Goal: Task Accomplishment & Management: Use online tool/utility

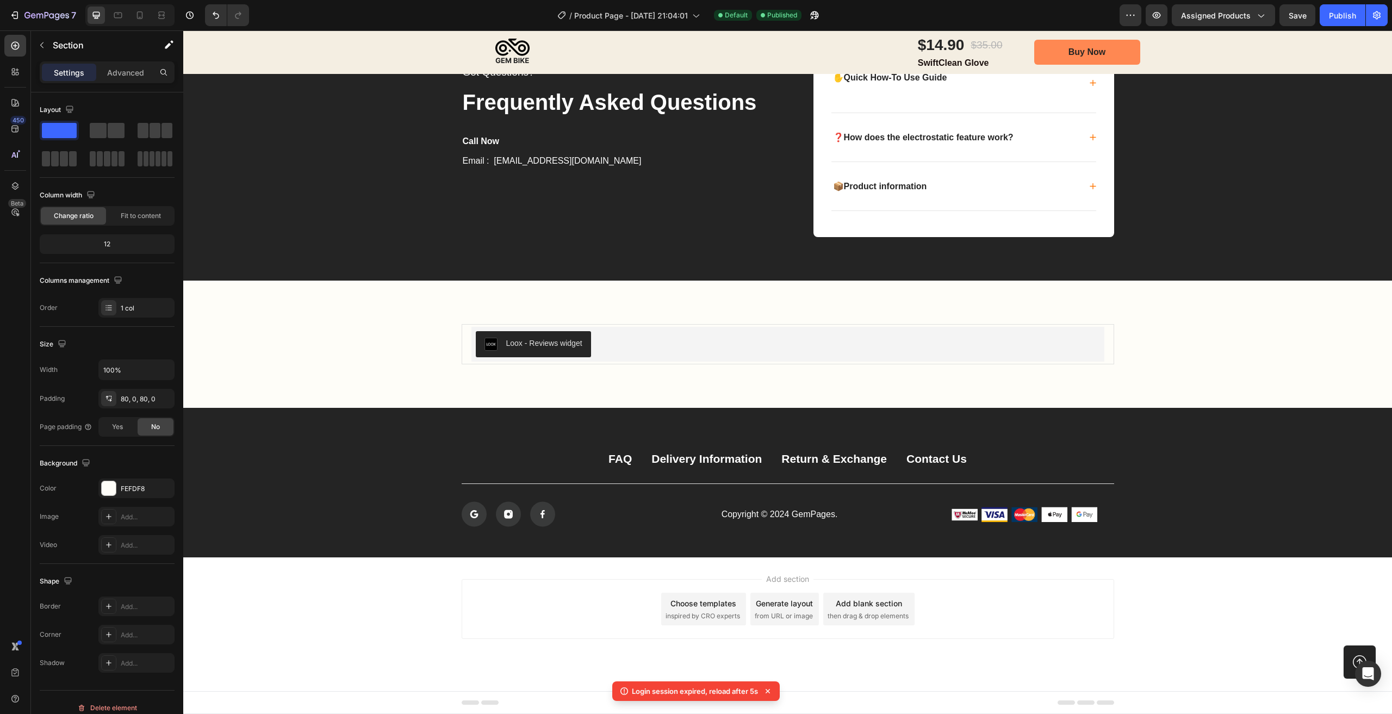
scroll to position [2711, 0]
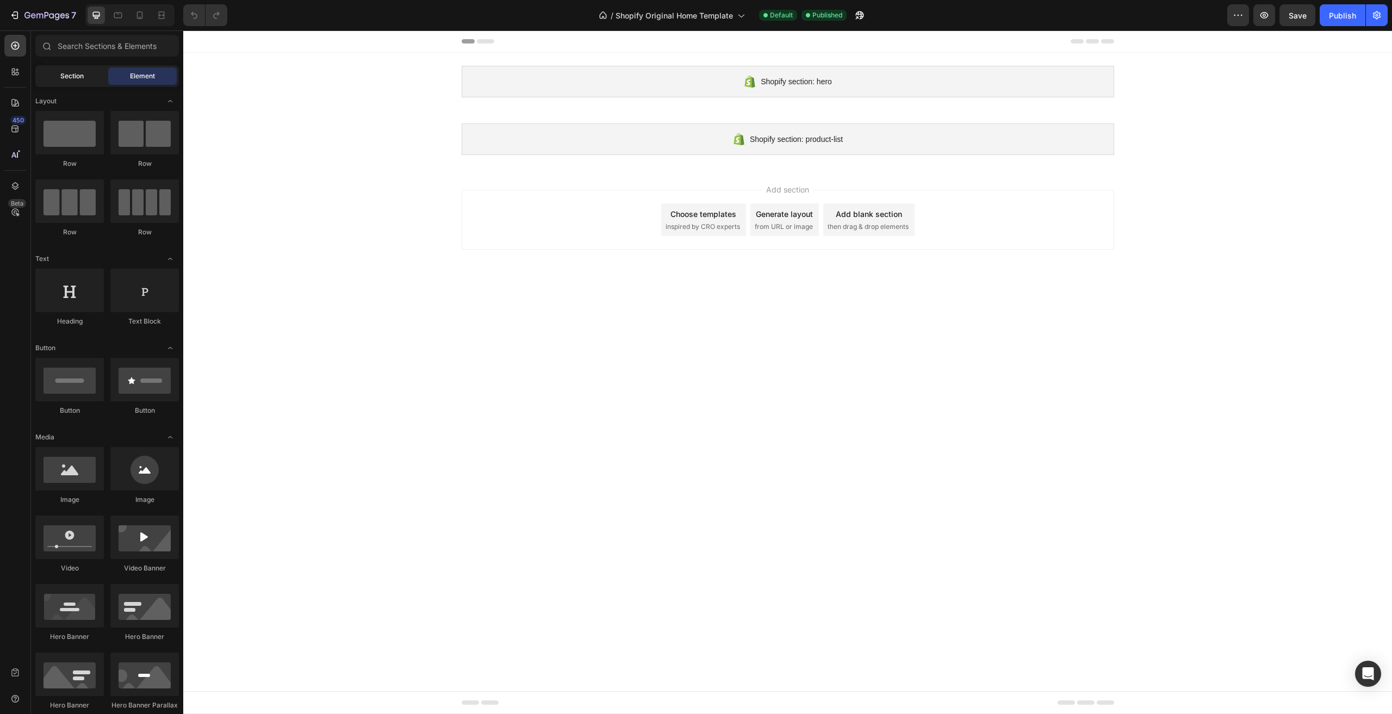
click at [85, 82] on div "Section" at bounding box center [72, 75] width 69 height 17
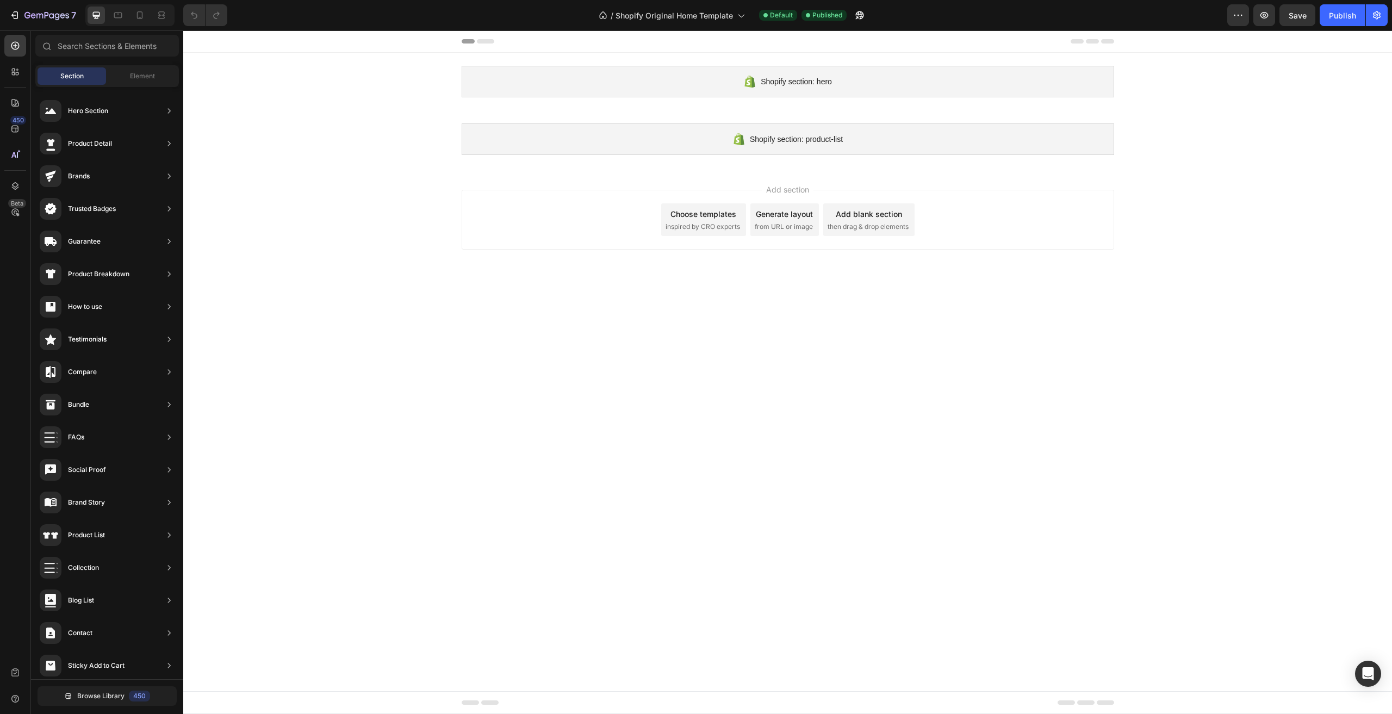
click at [150, 86] on div "Section Element" at bounding box center [107, 76] width 144 height 22
click at [153, 79] on span "Element" at bounding box center [142, 76] width 25 height 10
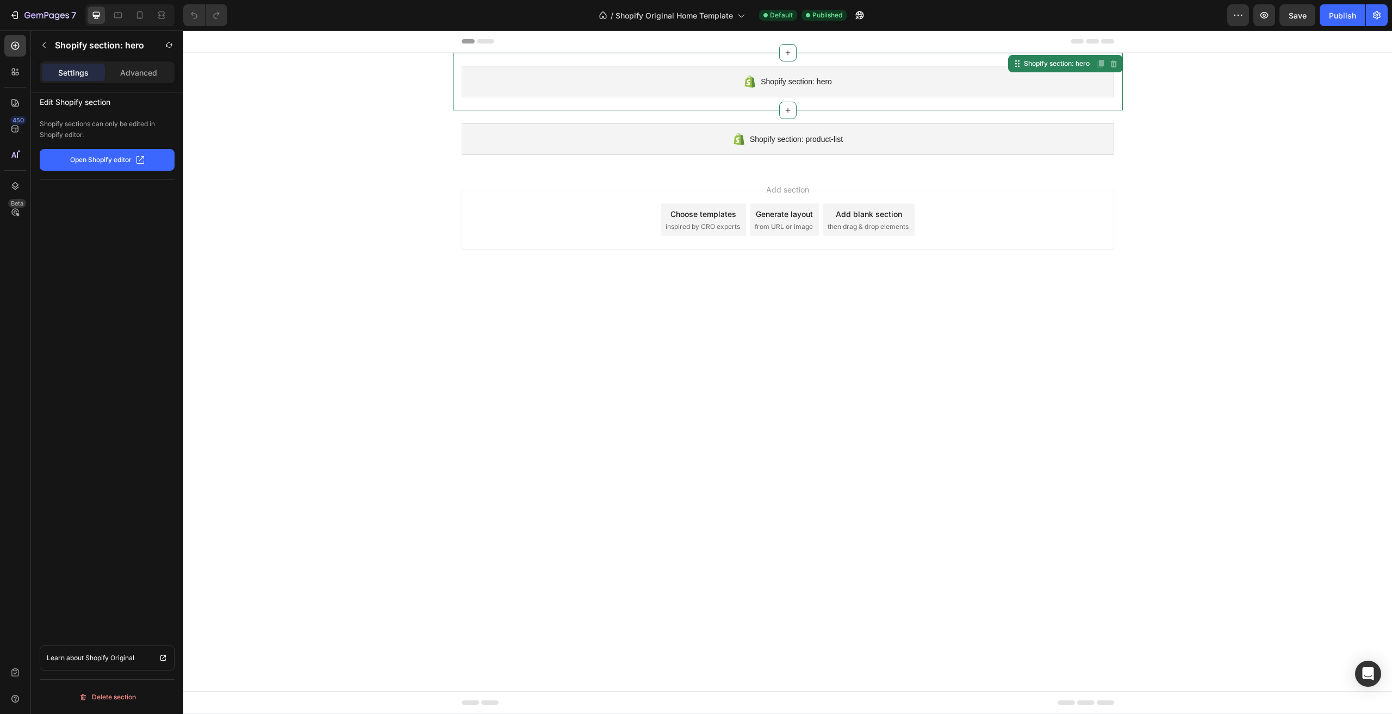
click at [828, 88] on div "Shopify section: hero" at bounding box center [788, 82] width 653 height 32
click at [829, 154] on div "Shopify section: product-list" at bounding box center [788, 139] width 653 height 32
click at [678, 228] on span "inspired by CRO experts" at bounding box center [703, 227] width 75 height 10
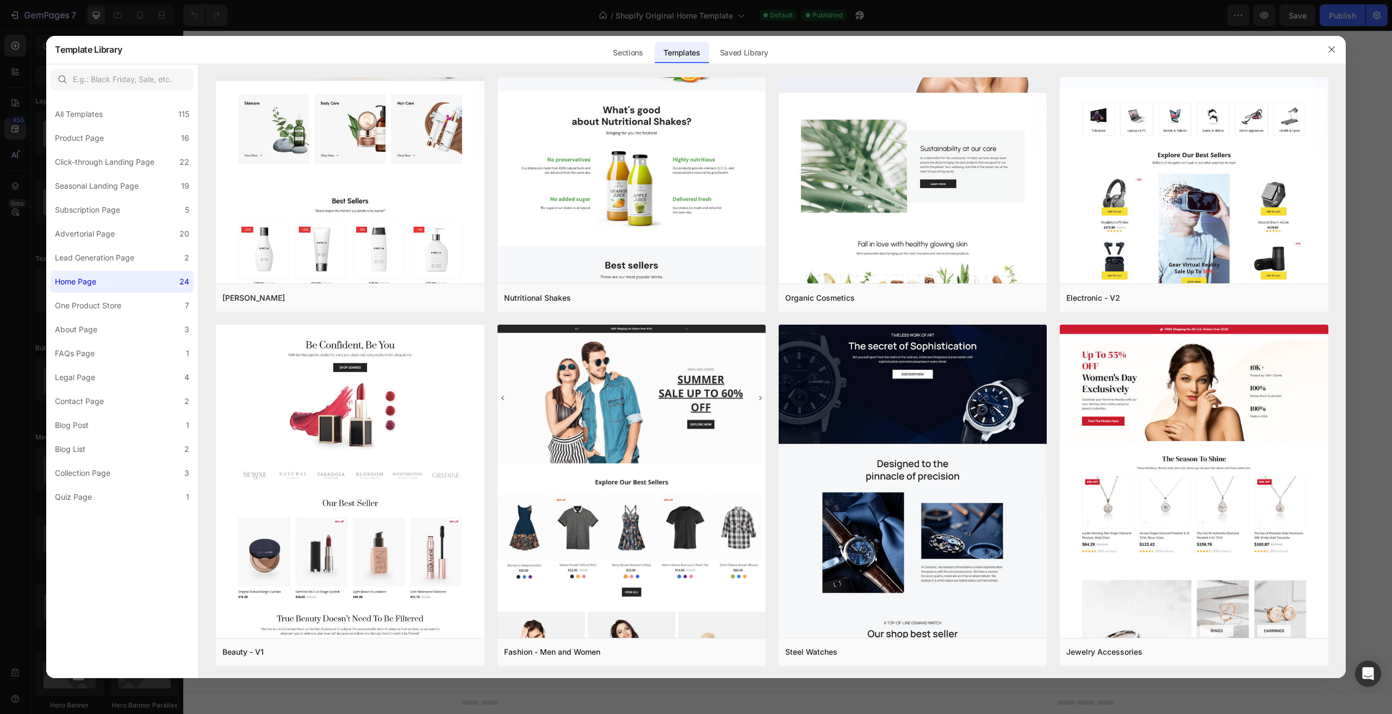
scroll to position [1171, 0]
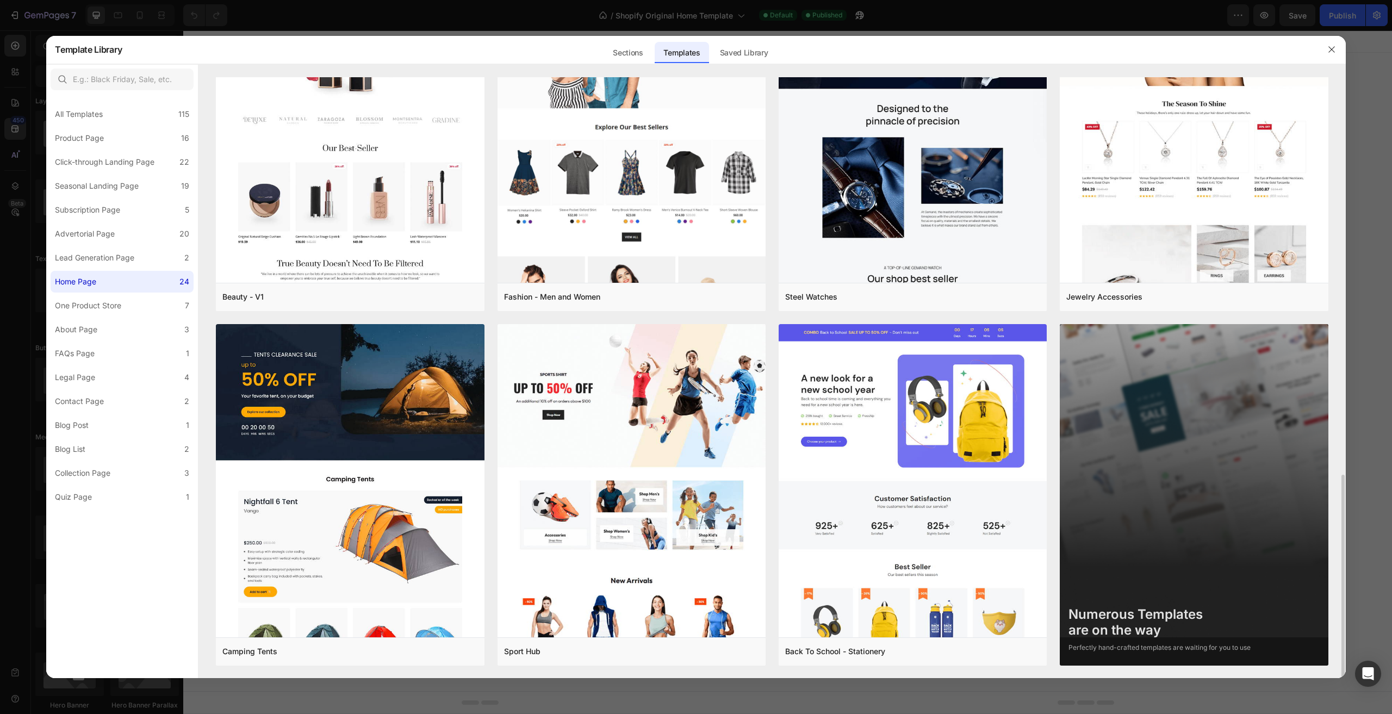
click at [1255, 576] on img at bounding box center [1194, 509] width 268 height 371
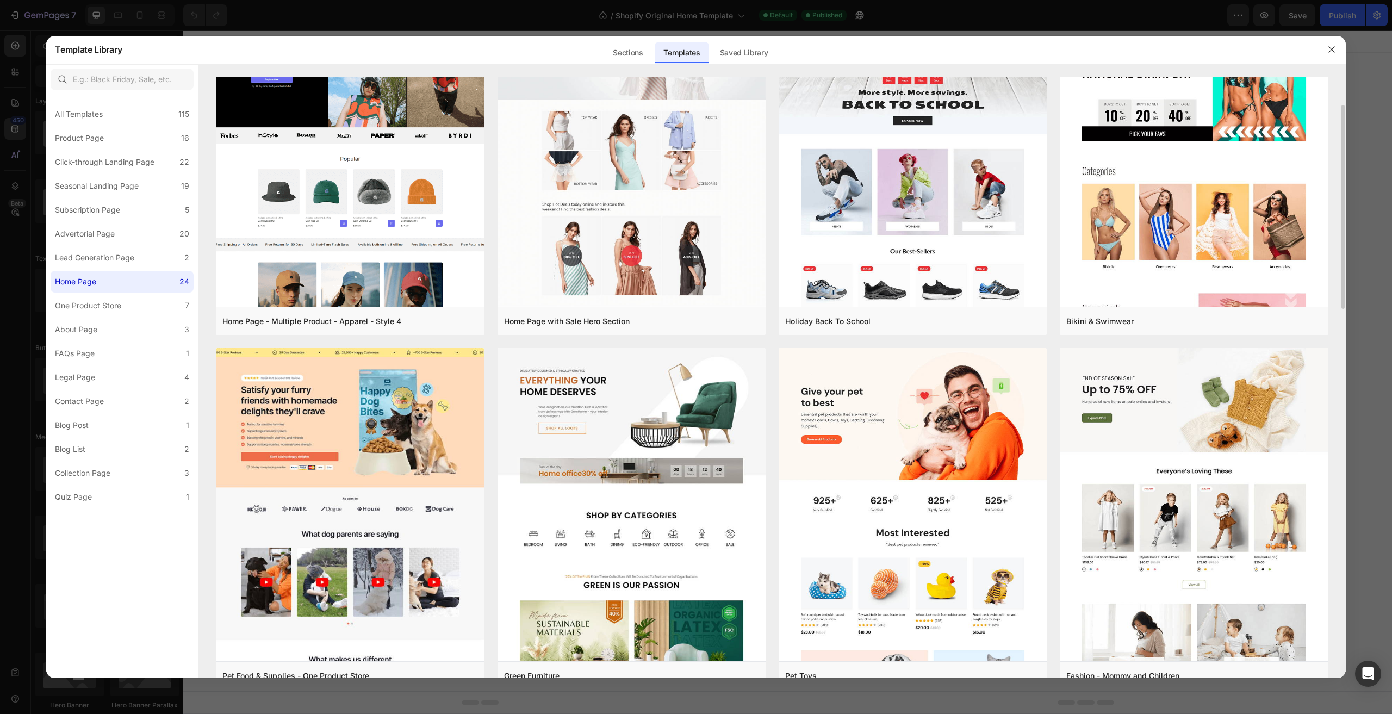
scroll to position [0, 0]
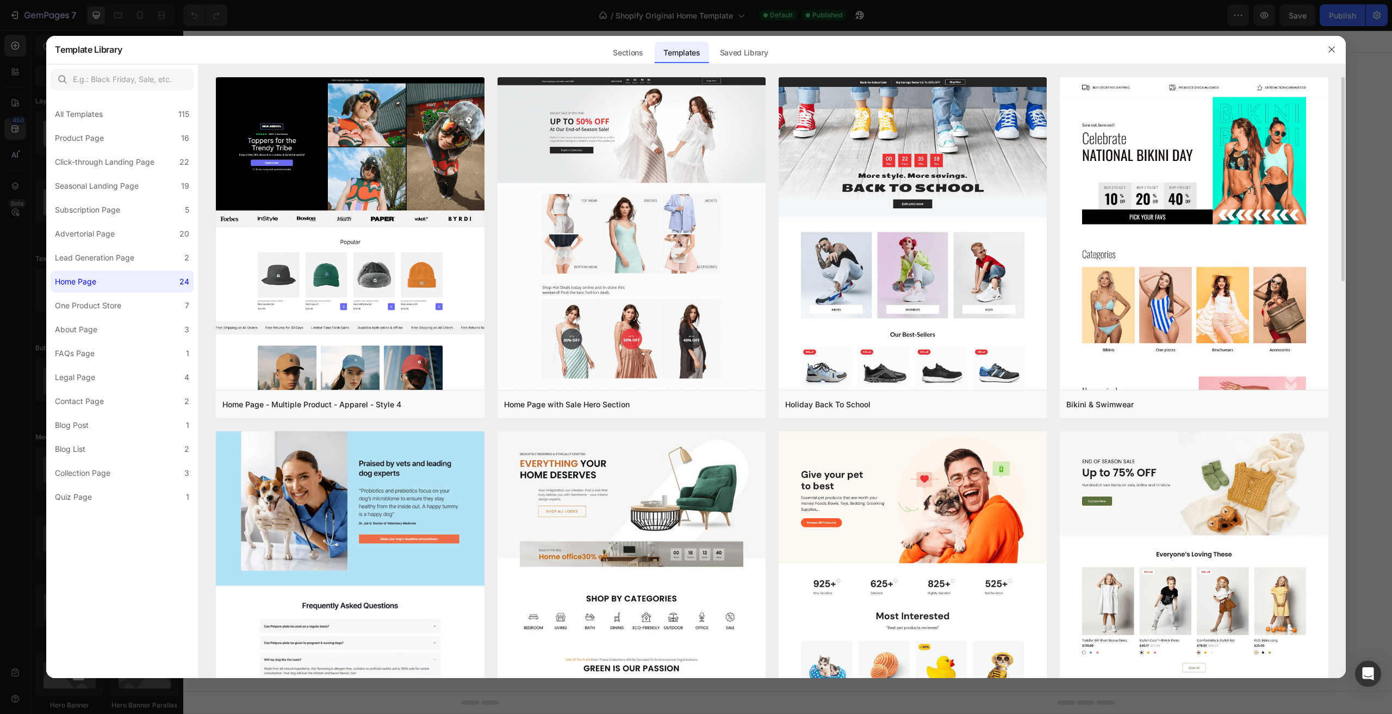
click at [362, 507] on img at bounding box center [350, 90] width 268 height 1309
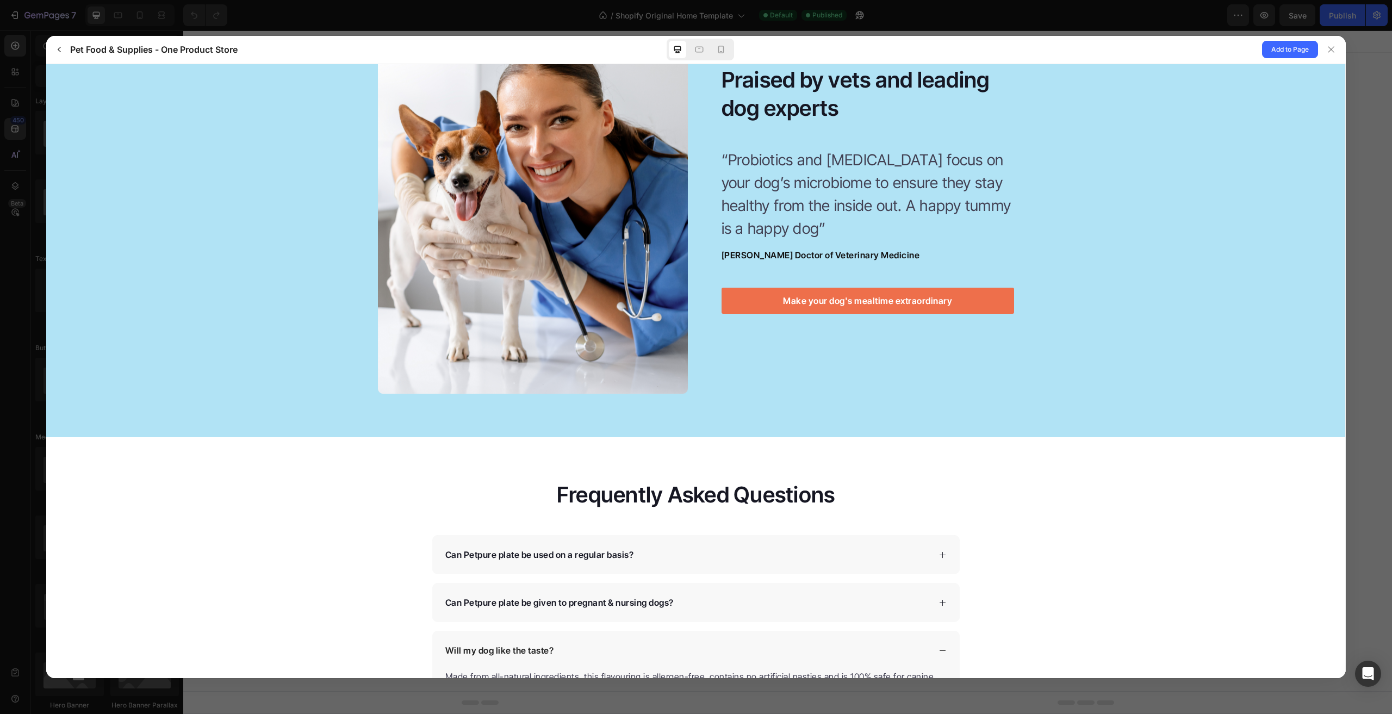
scroll to position [3256, 0]
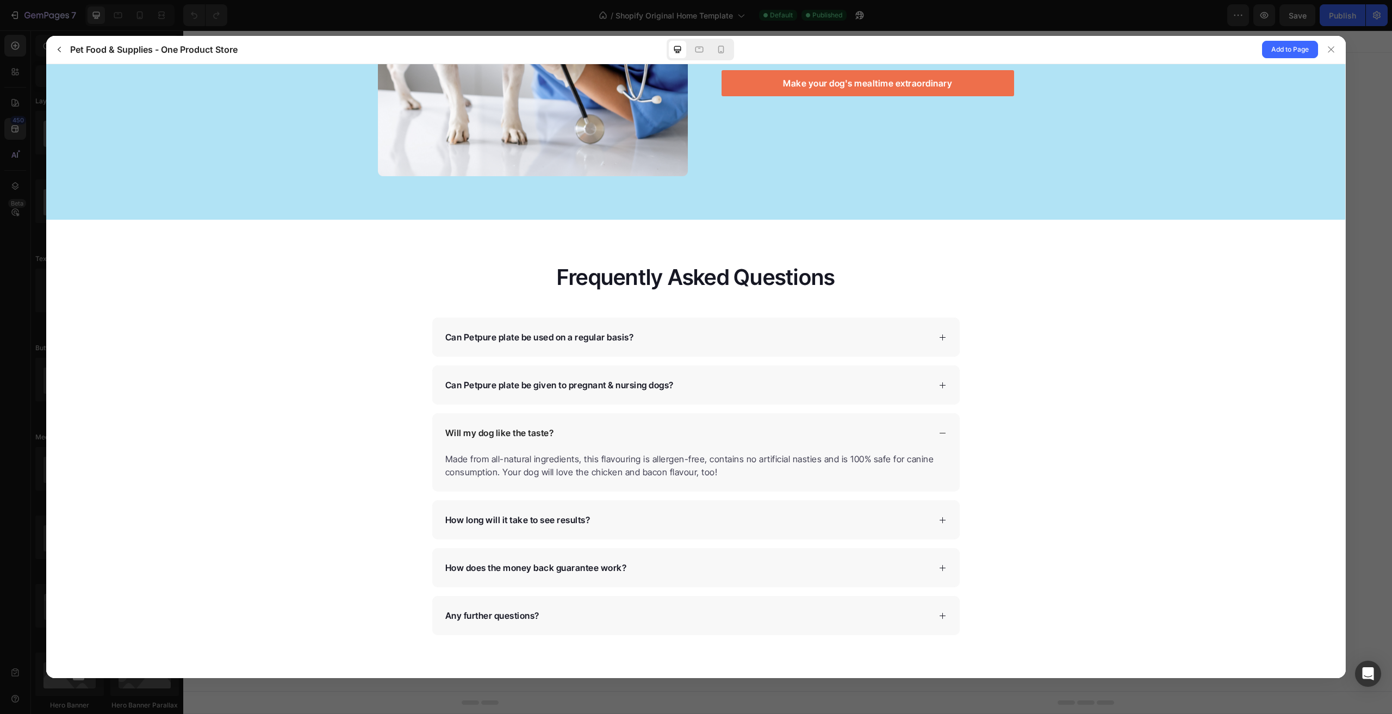
click at [739, 336] on div "Can Petpure plate be used on a regular basis?" at bounding box center [687, 336] width 485 height 13
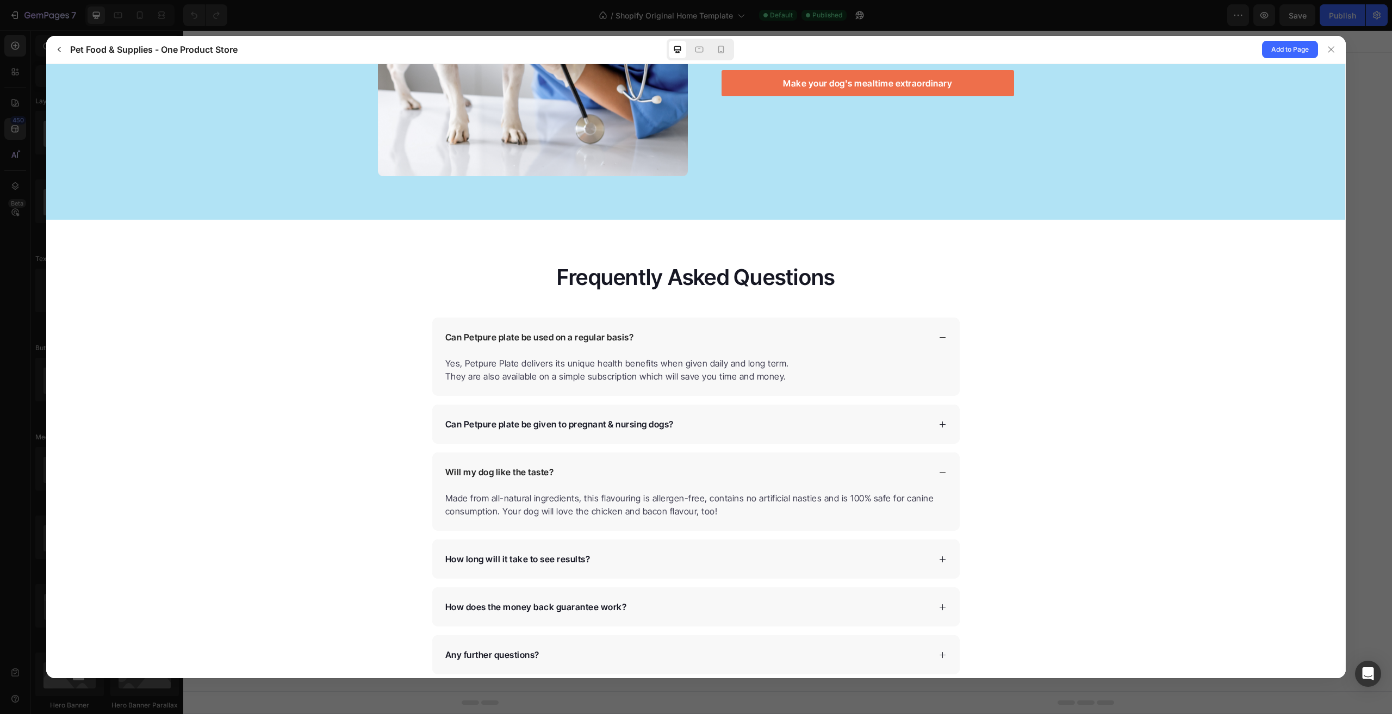
drag, startPoint x: 739, startPoint y: 336, endPoint x: 764, endPoint y: 347, distance: 26.8
click at [739, 337] on div "Can Petpure plate be used on a regular basis?" at bounding box center [687, 336] width 485 height 13
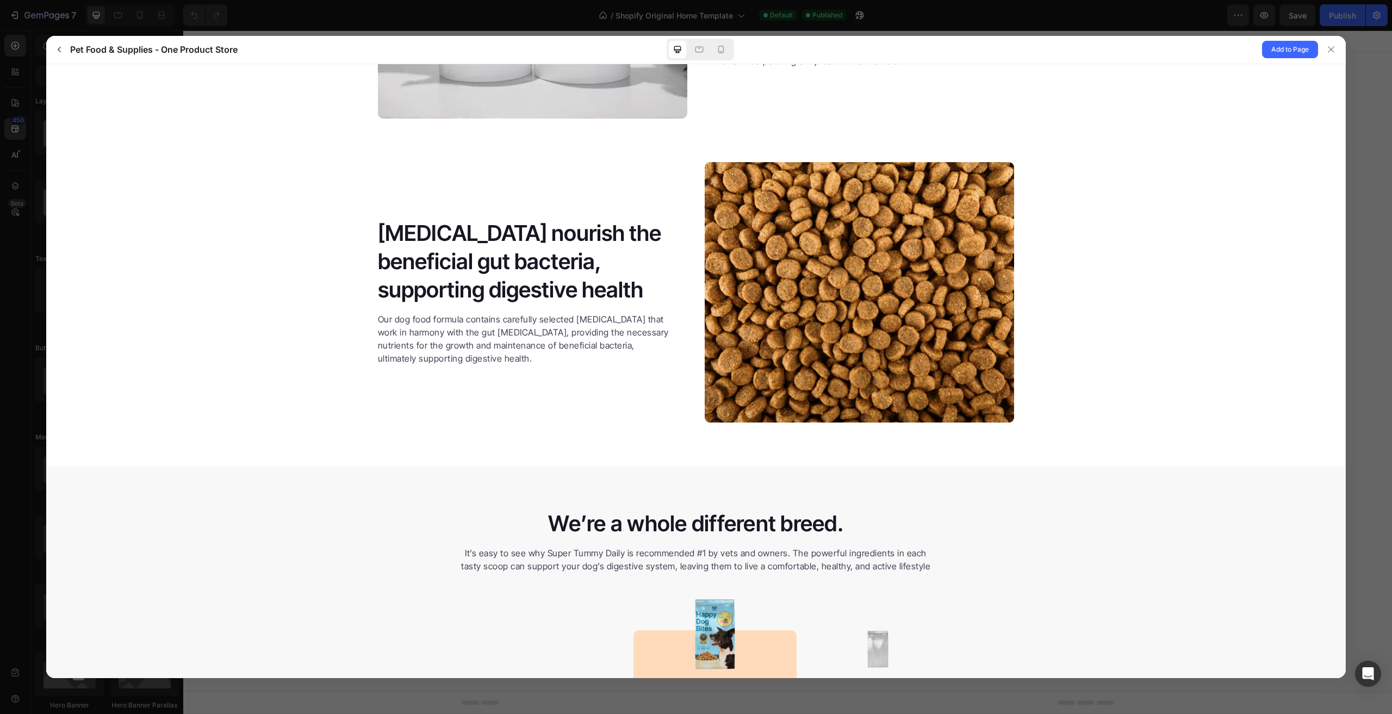
scroll to position [1787, 0]
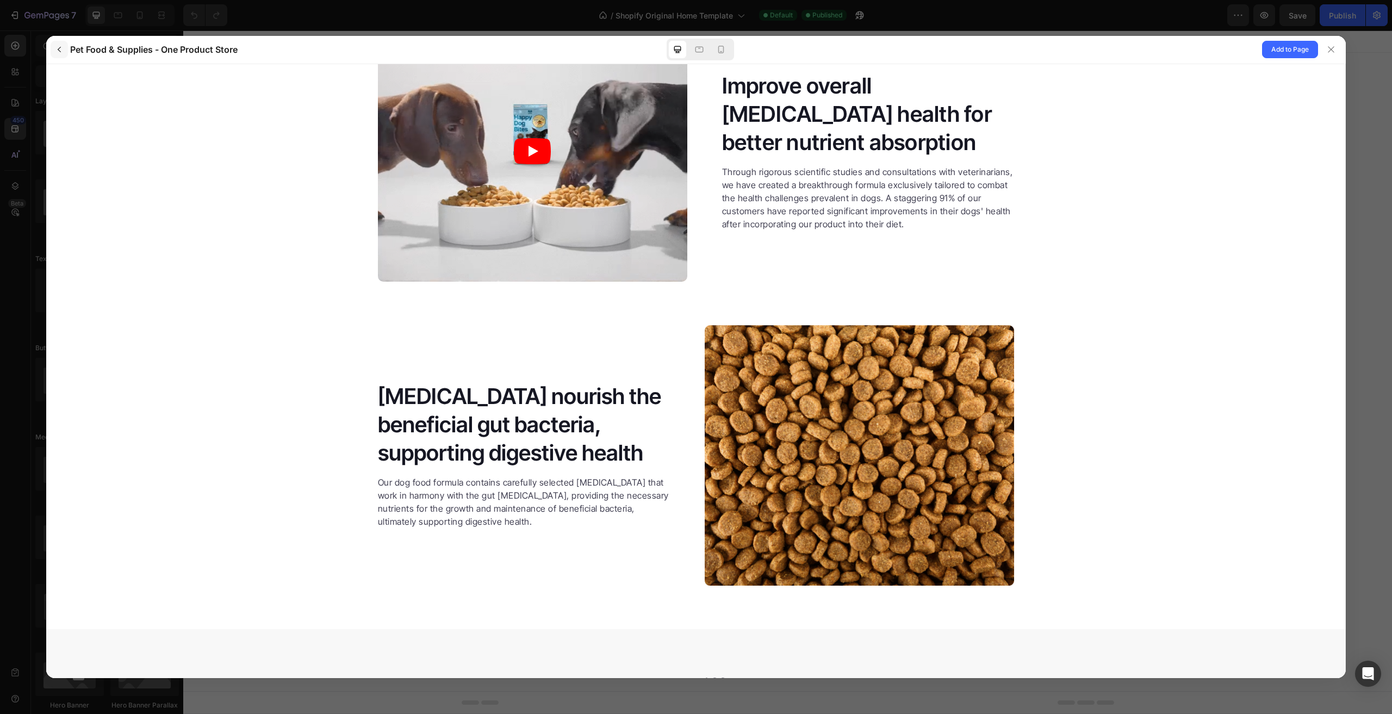
click at [57, 54] on icon "button" at bounding box center [59, 49] width 9 height 9
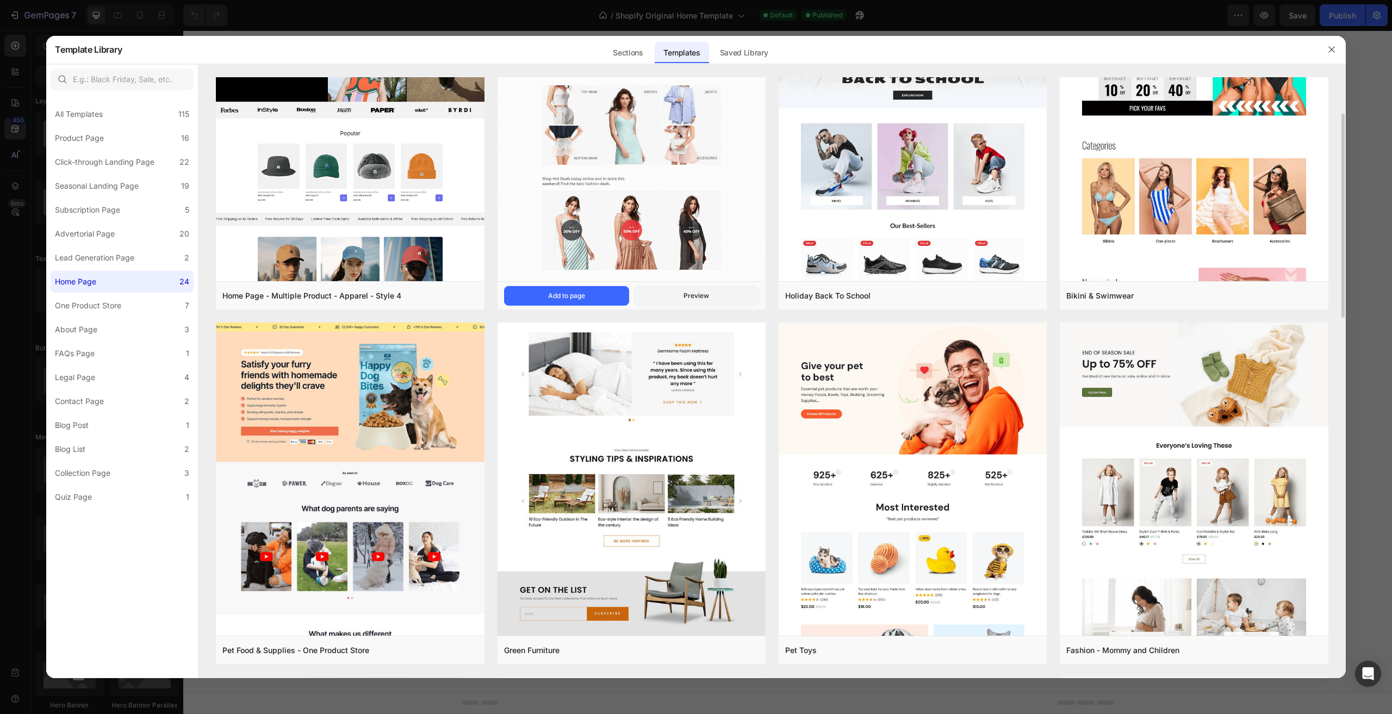
scroll to position [0, 0]
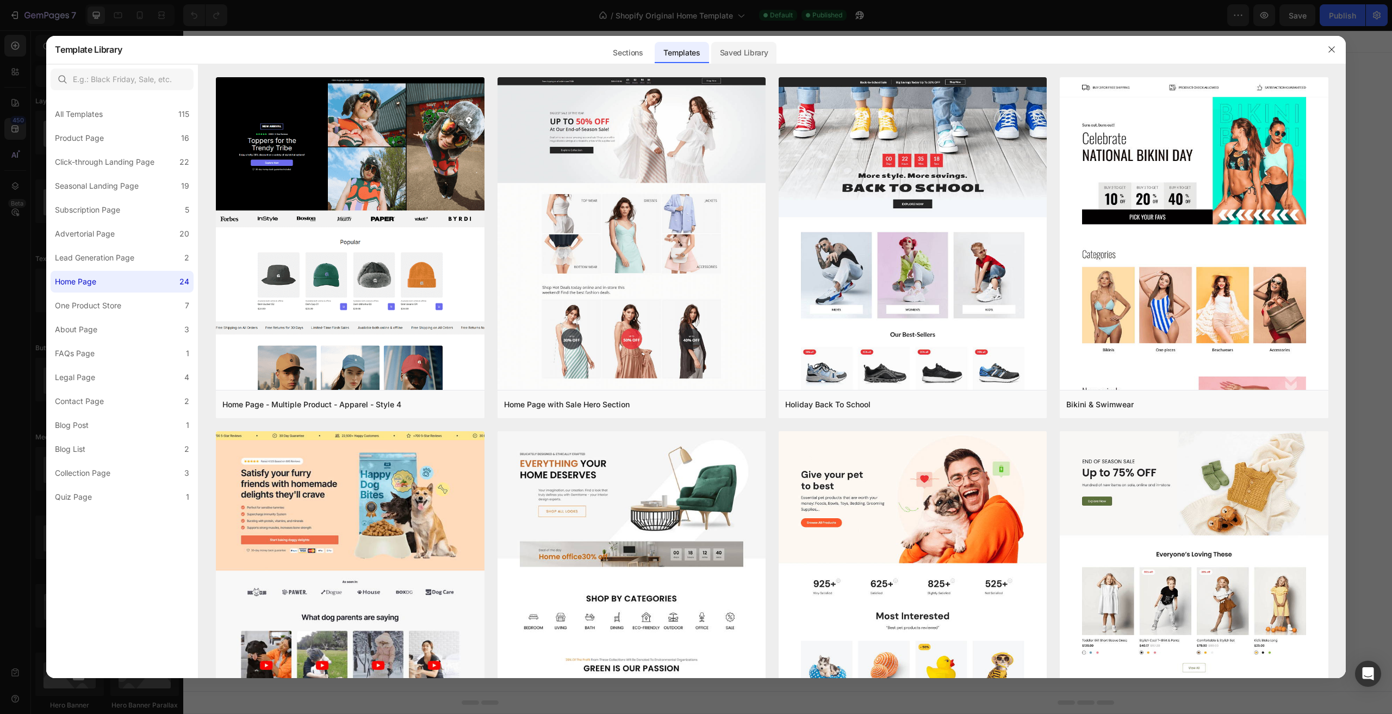
click at [728, 52] on div "Saved Library" at bounding box center [744, 53] width 66 height 22
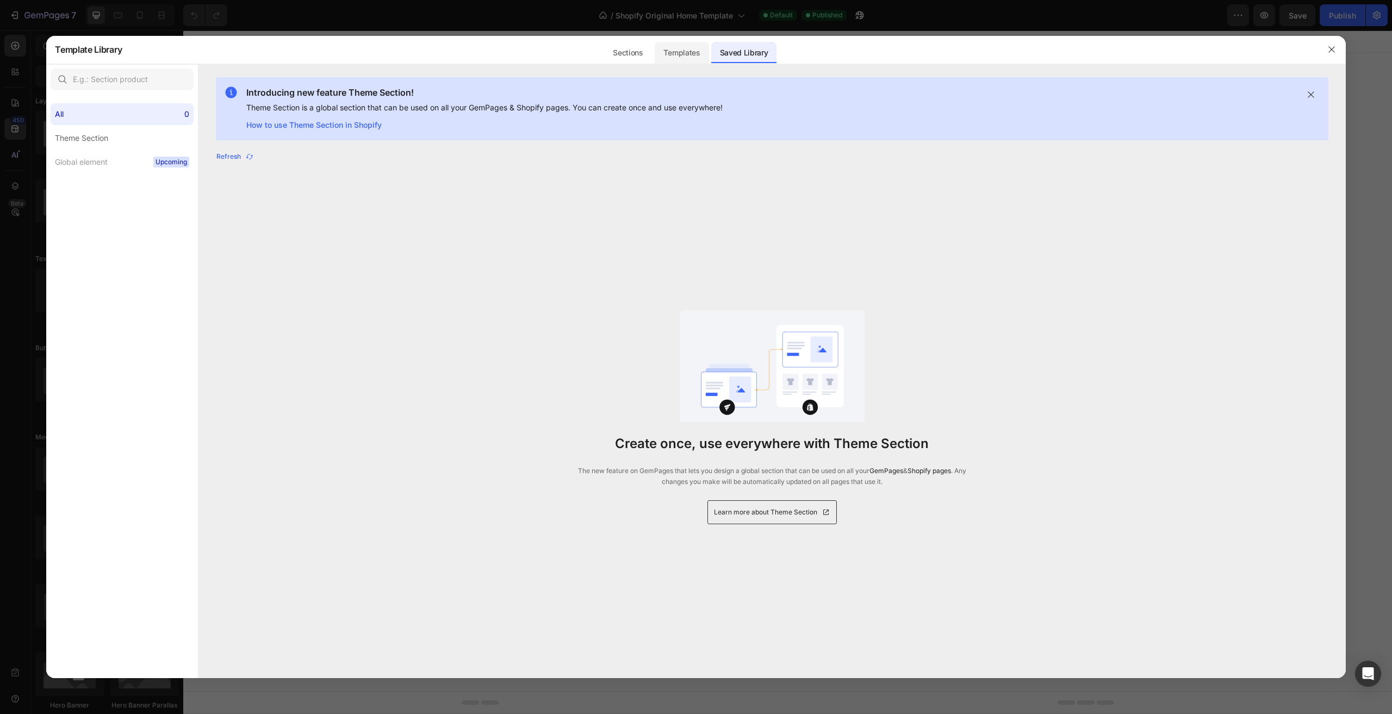
click at [676, 52] on div "Templates" at bounding box center [682, 53] width 54 height 22
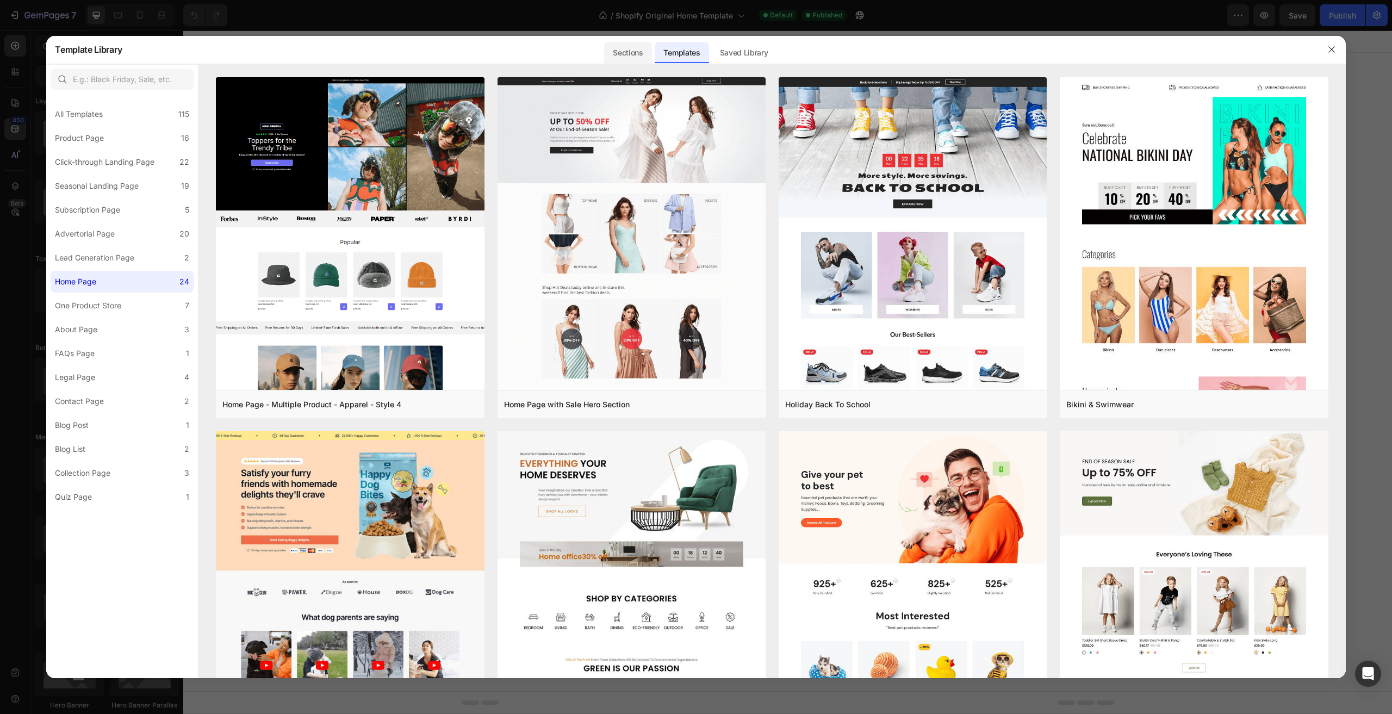
click at [637, 53] on div "Sections" at bounding box center [627, 53] width 47 height 22
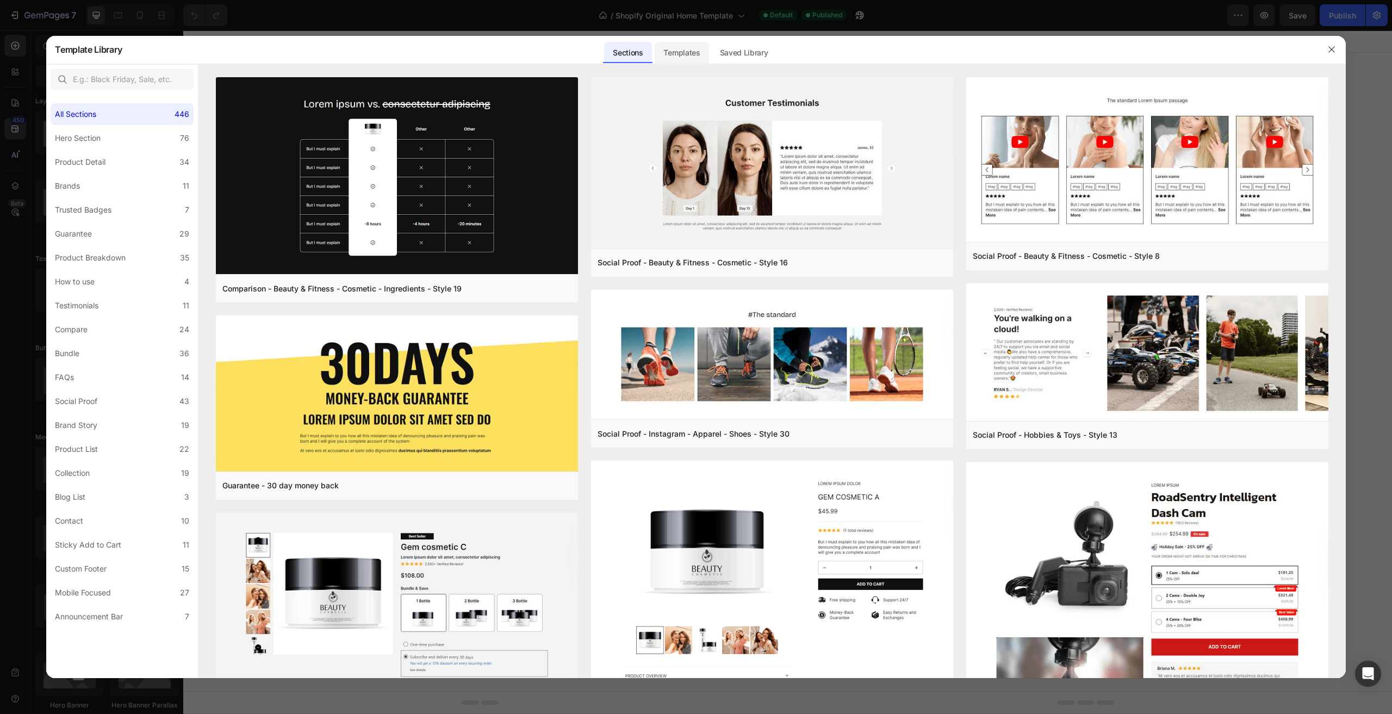
click at [681, 61] on div "Templates" at bounding box center [682, 53] width 54 height 22
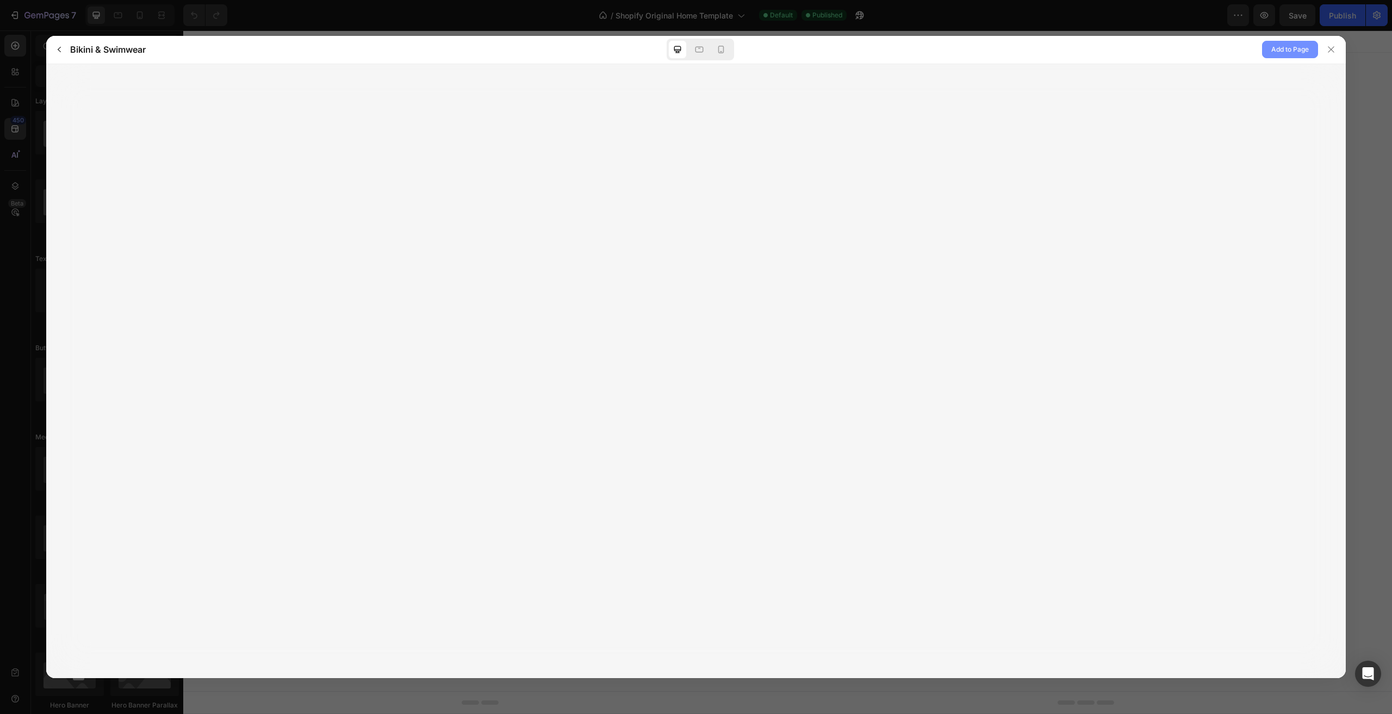
click at [1279, 52] on span "Add to Page" at bounding box center [1291, 49] width 38 height 13
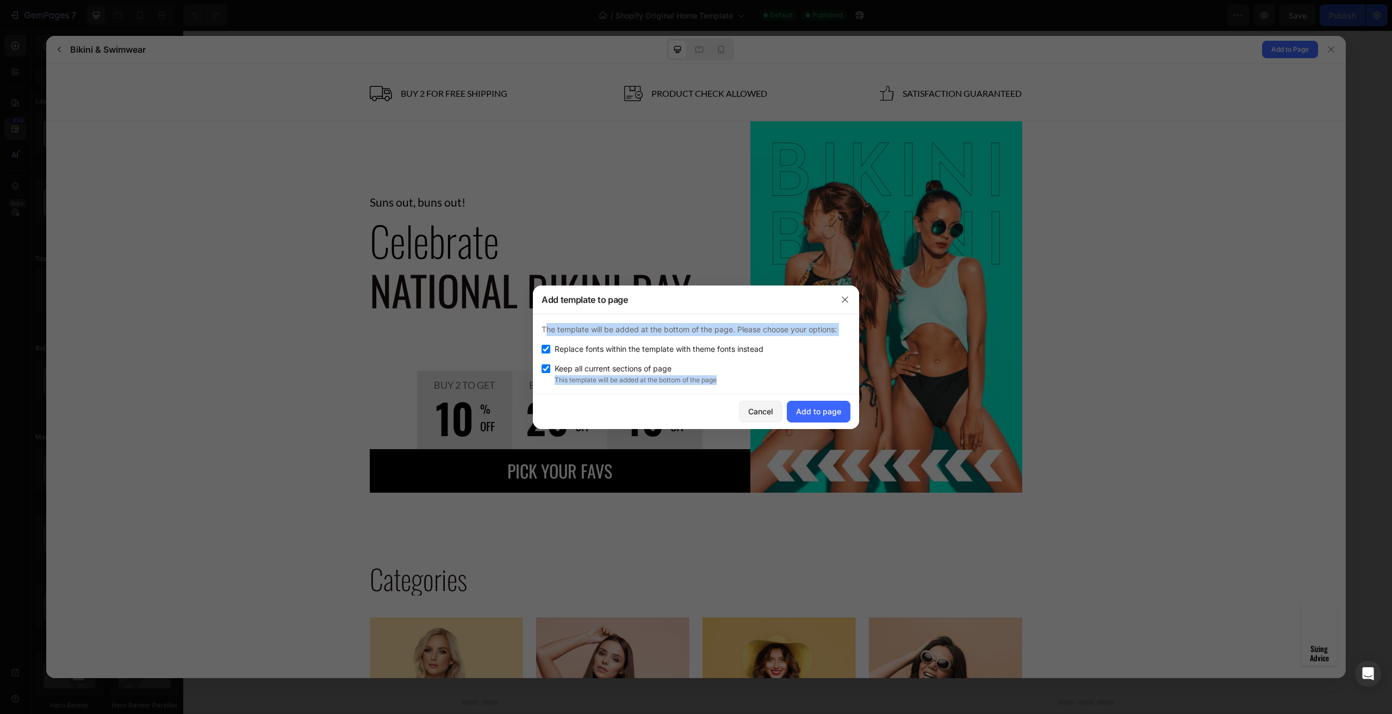
drag, startPoint x: 560, startPoint y: 338, endPoint x: 715, endPoint y: 404, distance: 168.4
click at [715, 404] on div "Add template to page The template will be added at the bottom of the page. Plea…" at bounding box center [696, 358] width 326 height 144
click at [604, 354] on span "Replace fonts within the template with theme fonts instead" at bounding box center [659, 349] width 209 height 13
click at [584, 353] on span "Replace fonts within the template with theme fonts instead" at bounding box center [659, 349] width 209 height 13
click at [648, 351] on span "Replace fonts within the template with theme fonts instead" at bounding box center [659, 349] width 209 height 13
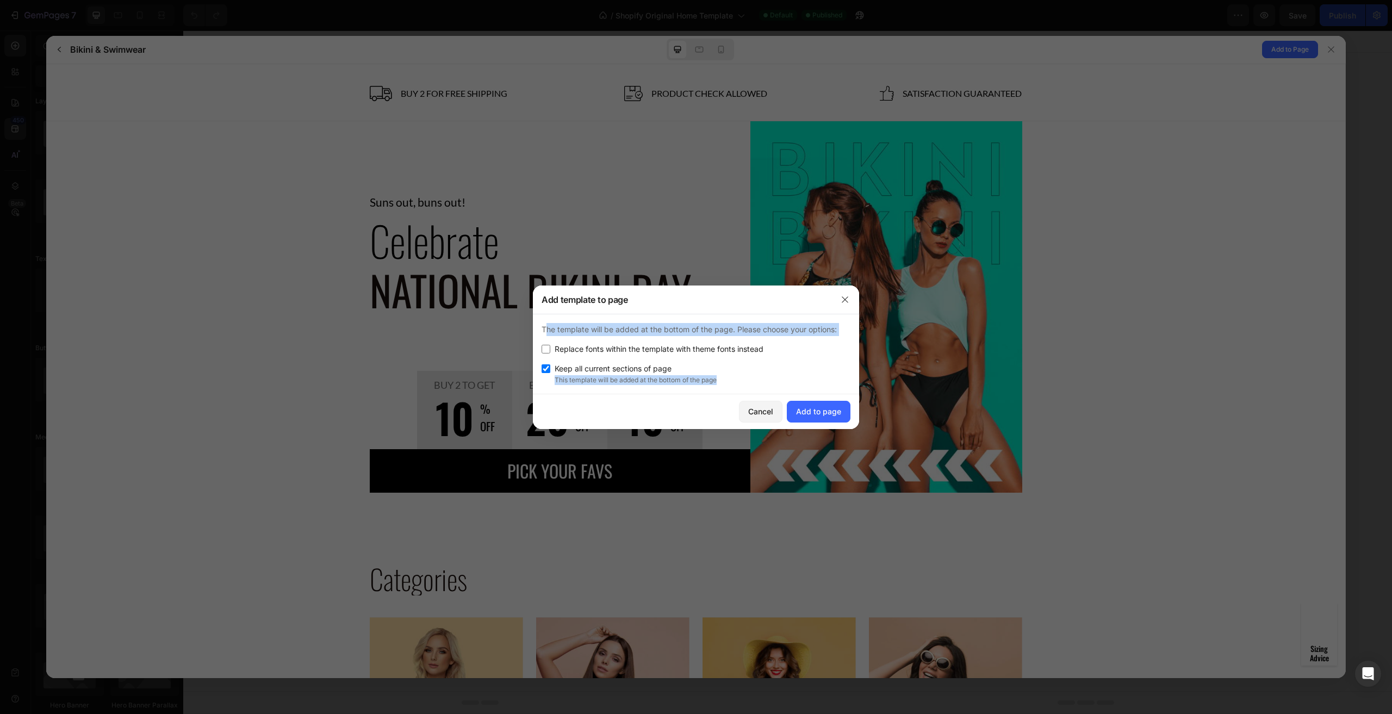
click at [648, 351] on span "Replace fonts within the template with theme fonts instead" at bounding box center [659, 349] width 209 height 13
checkbox input "true"
click at [756, 303] on div "Add template to page" at bounding box center [682, 300] width 298 height 28
click at [693, 381] on p "This template will be added at the bottom of the page" at bounding box center [703, 380] width 296 height 10
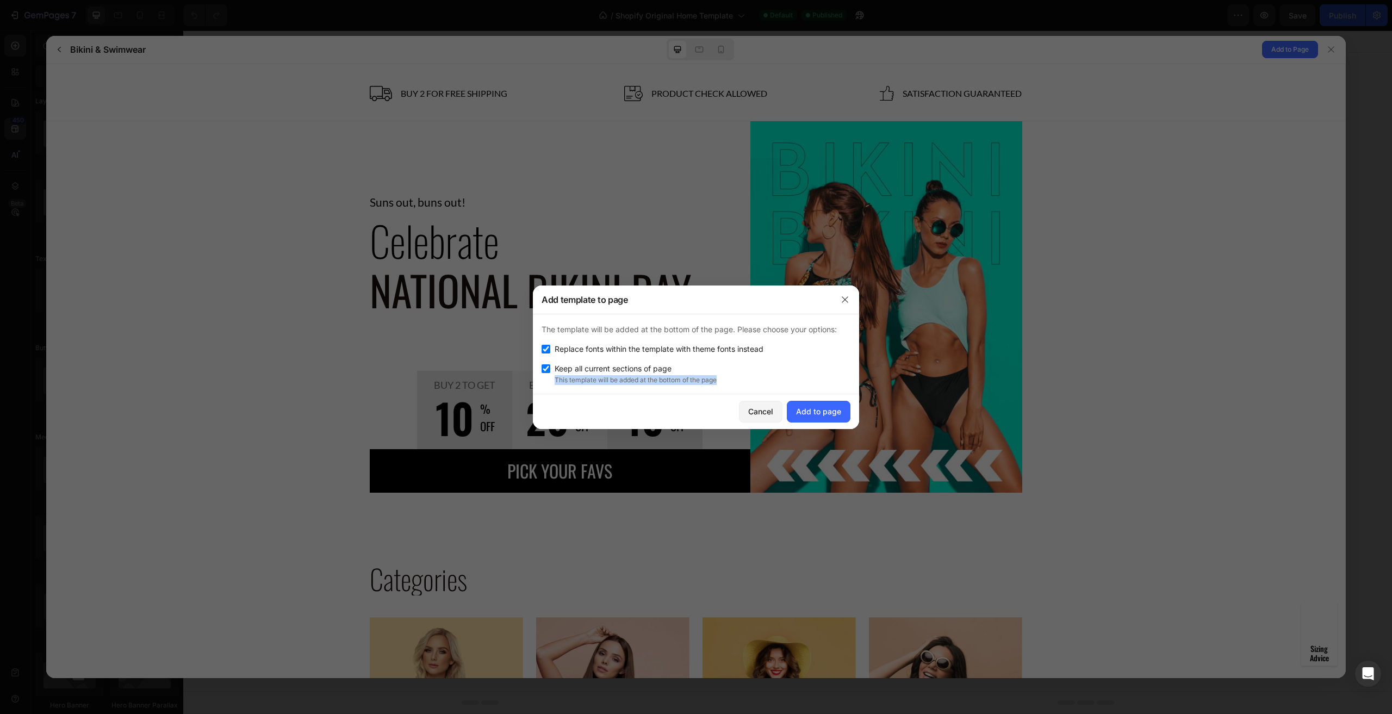
click at [693, 381] on p "This template will be added at the bottom of the page" at bounding box center [703, 380] width 296 height 10
click at [690, 370] on div "Keep all current sections of page" at bounding box center [696, 368] width 309 height 13
click at [603, 366] on span "Keep all current sections of page" at bounding box center [613, 368] width 117 height 13
checkbox input "true"
click at [809, 407] on div "Add to page" at bounding box center [818, 411] width 45 height 11
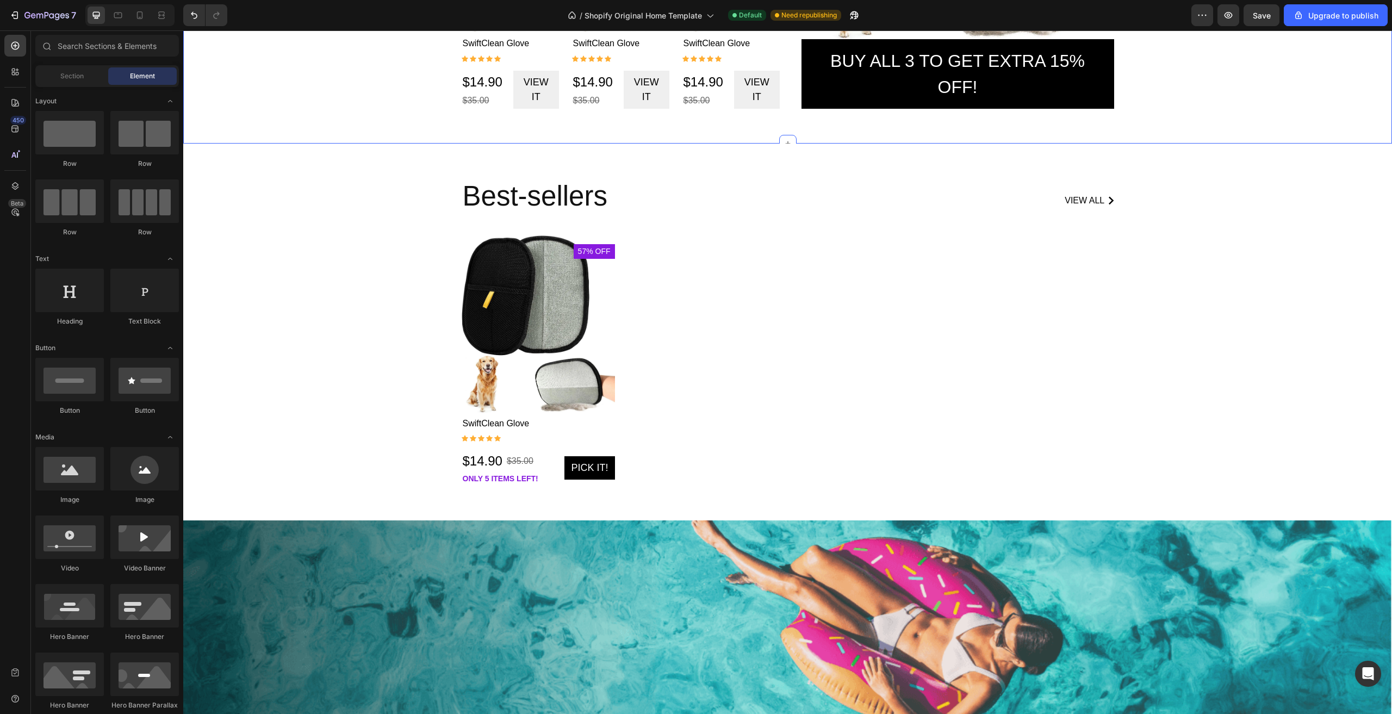
scroll to position [1096, 0]
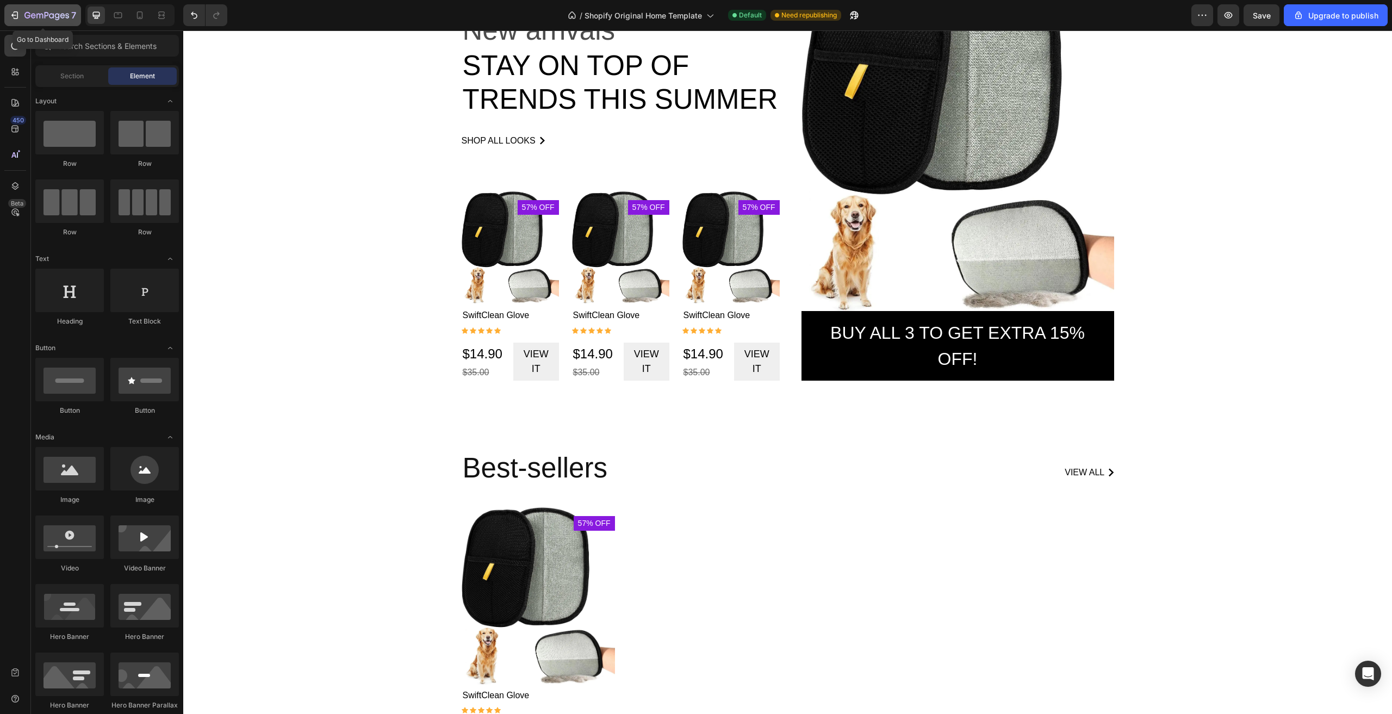
click at [54, 15] on icon "button" at bounding box center [46, 15] width 45 height 9
